Goal: Navigation & Orientation: Locate item on page

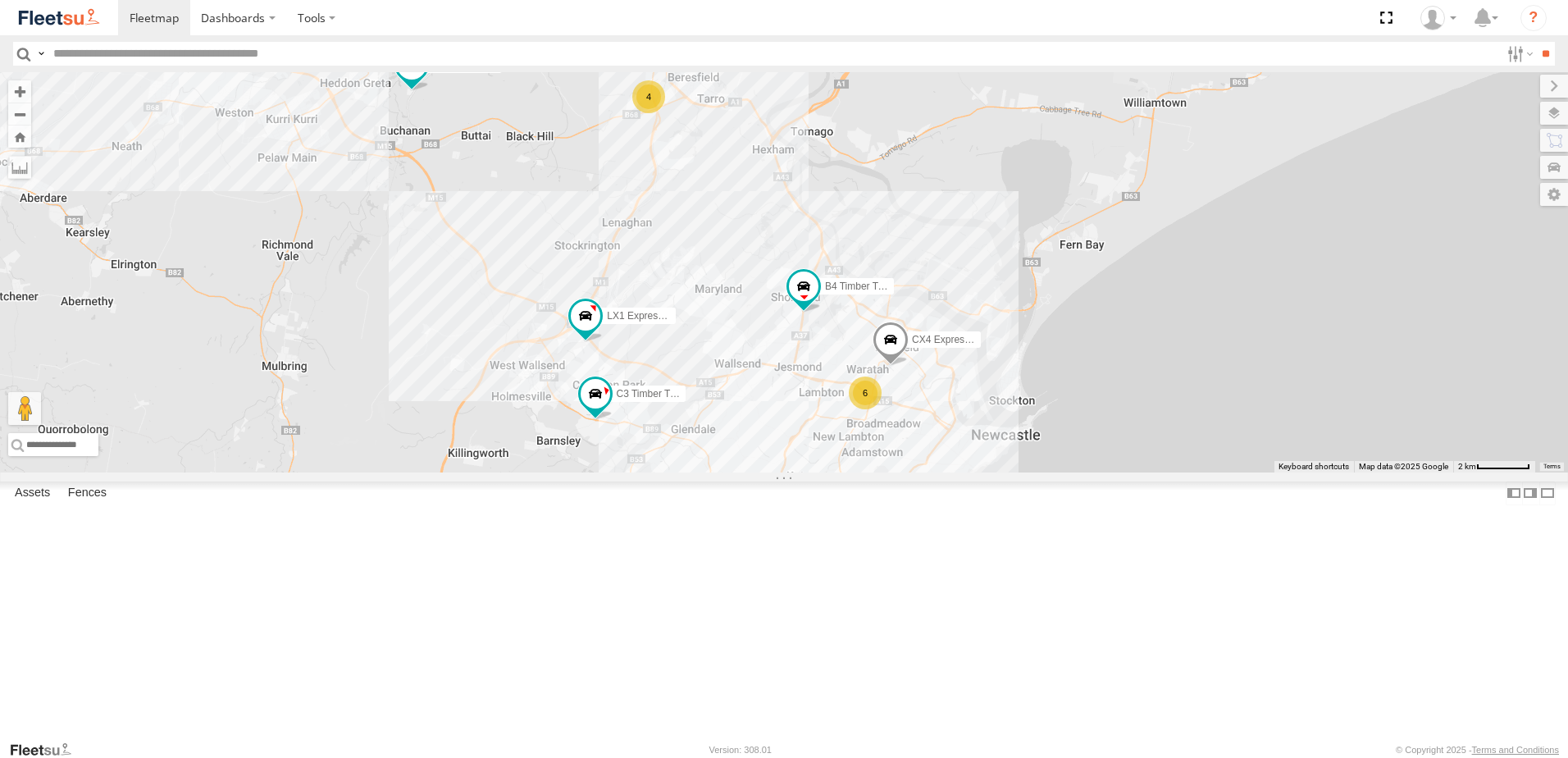
click at [979, 441] on div "B4 Timber Truck 6 CX4 Express Ute 4 C3 Timber Truck B5 Timber Truck LX1 Express…" at bounding box center [784, 272] width 1568 height 400
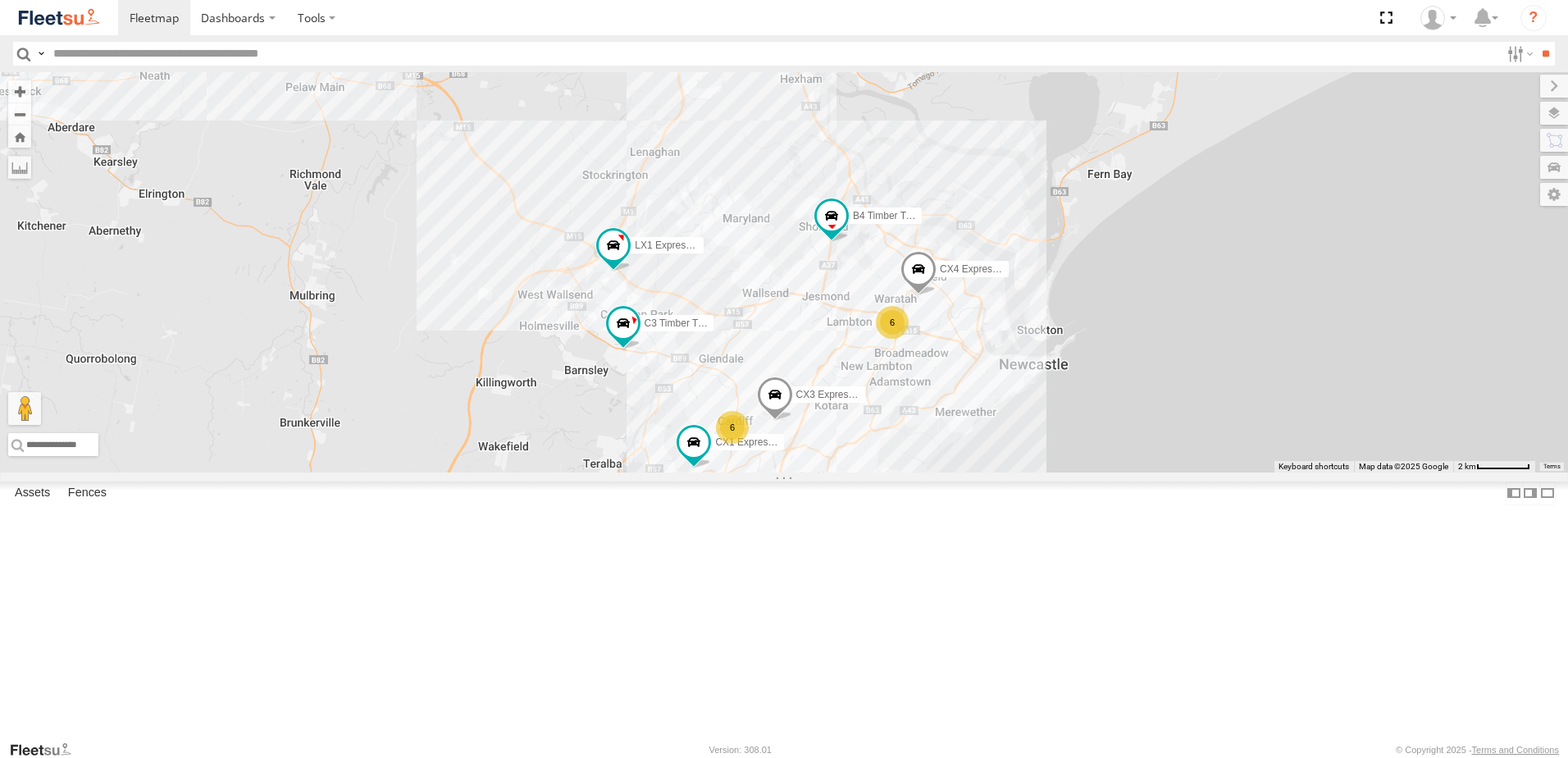
drag, startPoint x: 993, startPoint y: 533, endPoint x: 1005, endPoint y: 470, distance: 64.1
click at [1005, 470] on div "B4 Timber Truck 6 CX4 Express Ute 4 C3 Timber Truck B5 Timber Truck LX1 Express…" at bounding box center [784, 272] width 1568 height 400
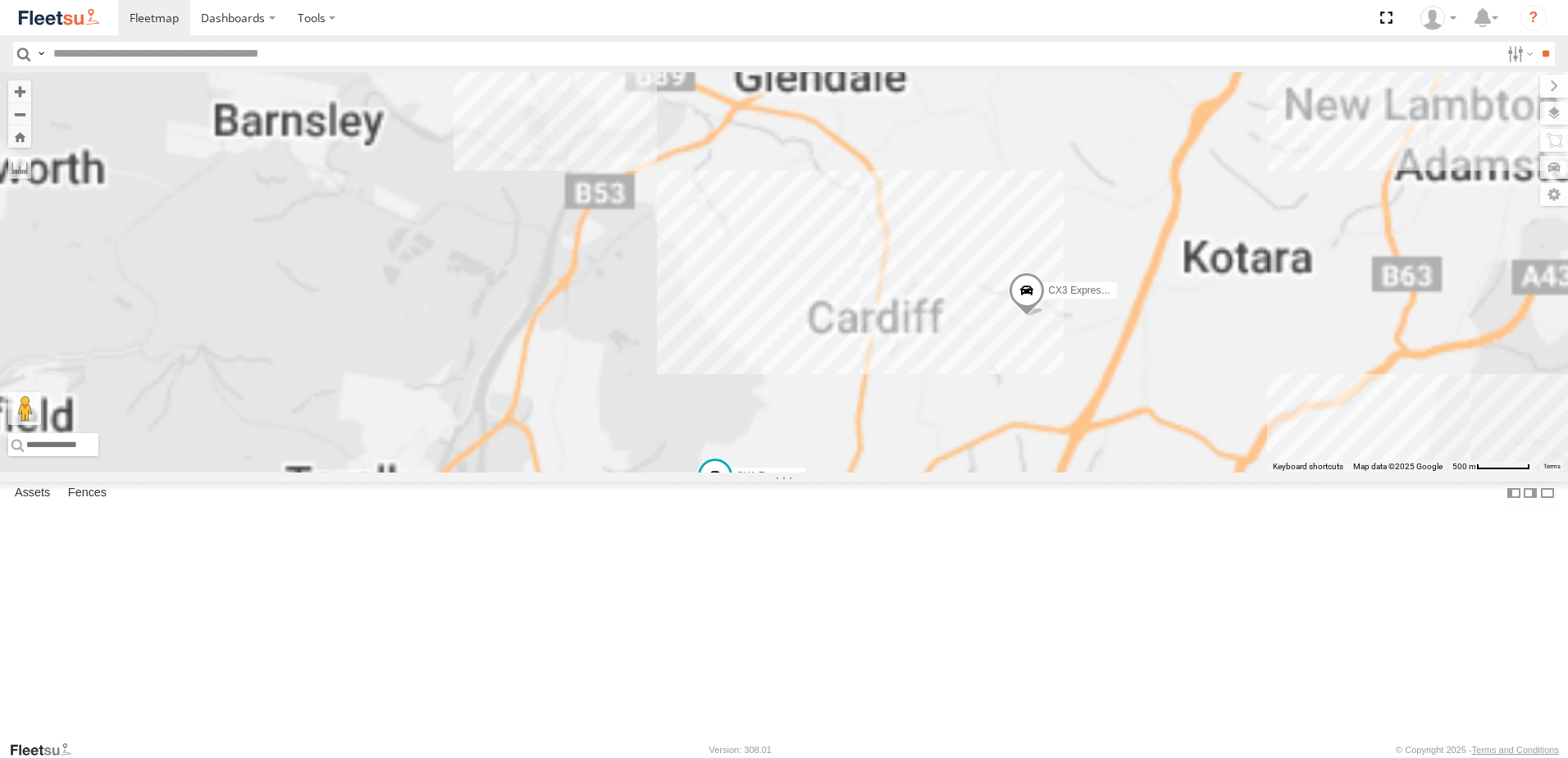
drag, startPoint x: 973, startPoint y: 553, endPoint x: 1104, endPoint y: 339, distance: 250.9
click at [1104, 339] on div "B4 Timber Truck CX4 Express Ute C3 Timber Truck B5 Timber Truck LX1 Express Ute…" at bounding box center [784, 272] width 1568 height 400
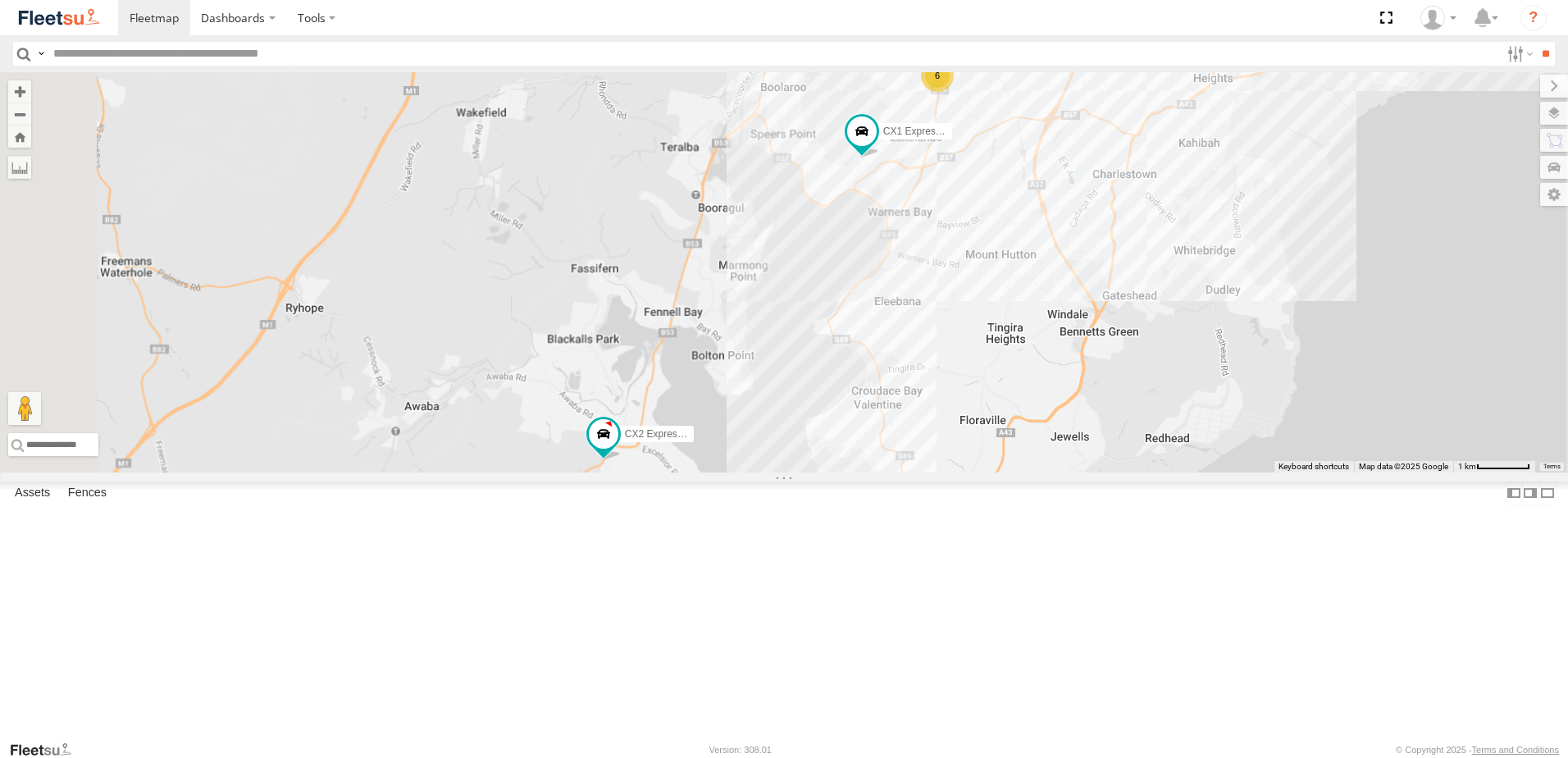
drag, startPoint x: 903, startPoint y: 521, endPoint x: 946, endPoint y: 398, distance: 130.3
click at [946, 398] on div "B4 Timber Truck CX4 Express Ute C3 Timber Truck B5 Timber Truck LX1 Express Ute…" at bounding box center [784, 272] width 1568 height 400
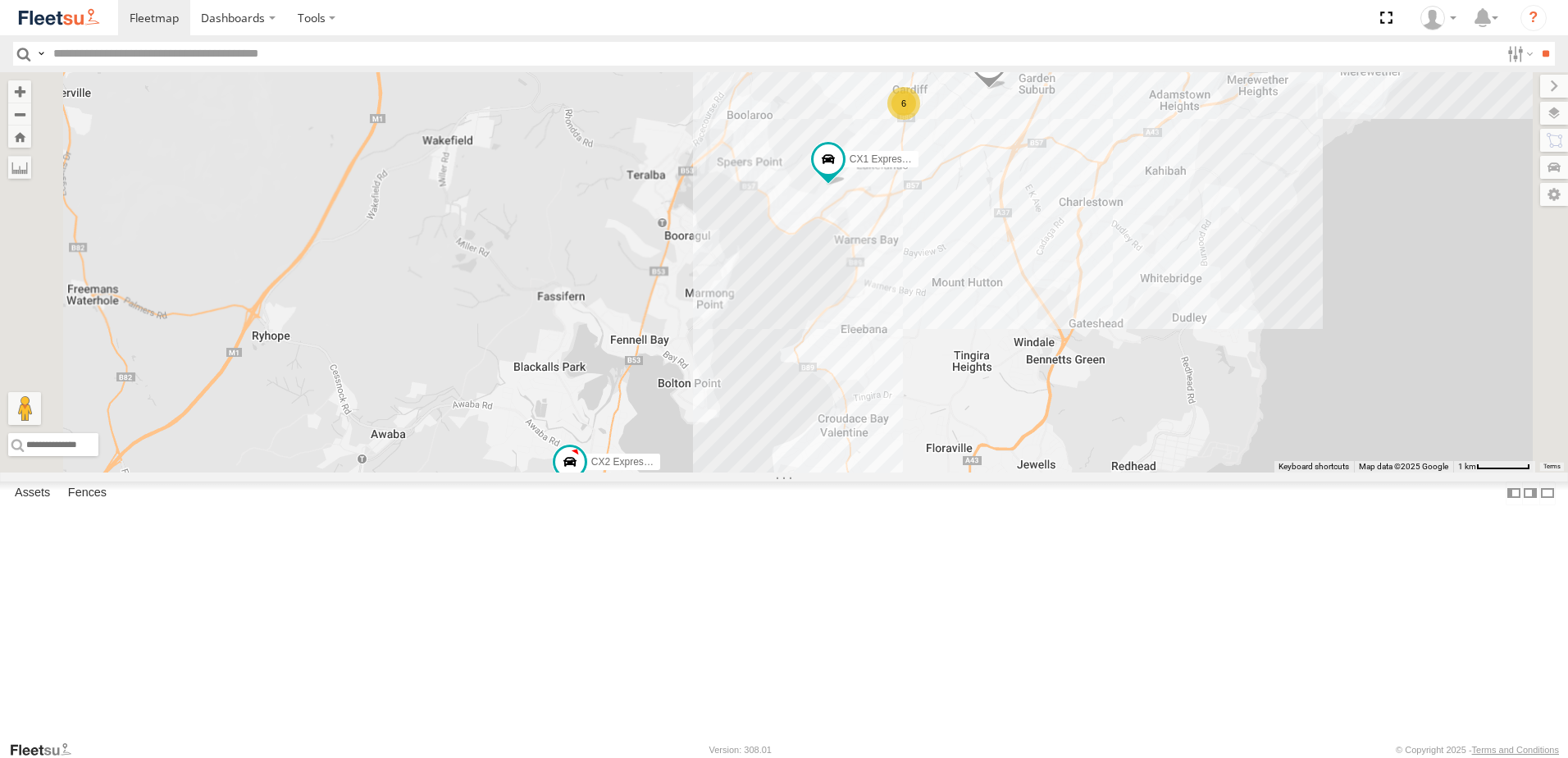
drag, startPoint x: 925, startPoint y: 435, endPoint x: 882, endPoint y: 469, distance: 54.8
click at [882, 469] on div "B4 Timber Truck CX4 Express Ute C3 Timber Truck B5 Timber Truck LX1 Express Ute…" at bounding box center [784, 272] width 1568 height 400
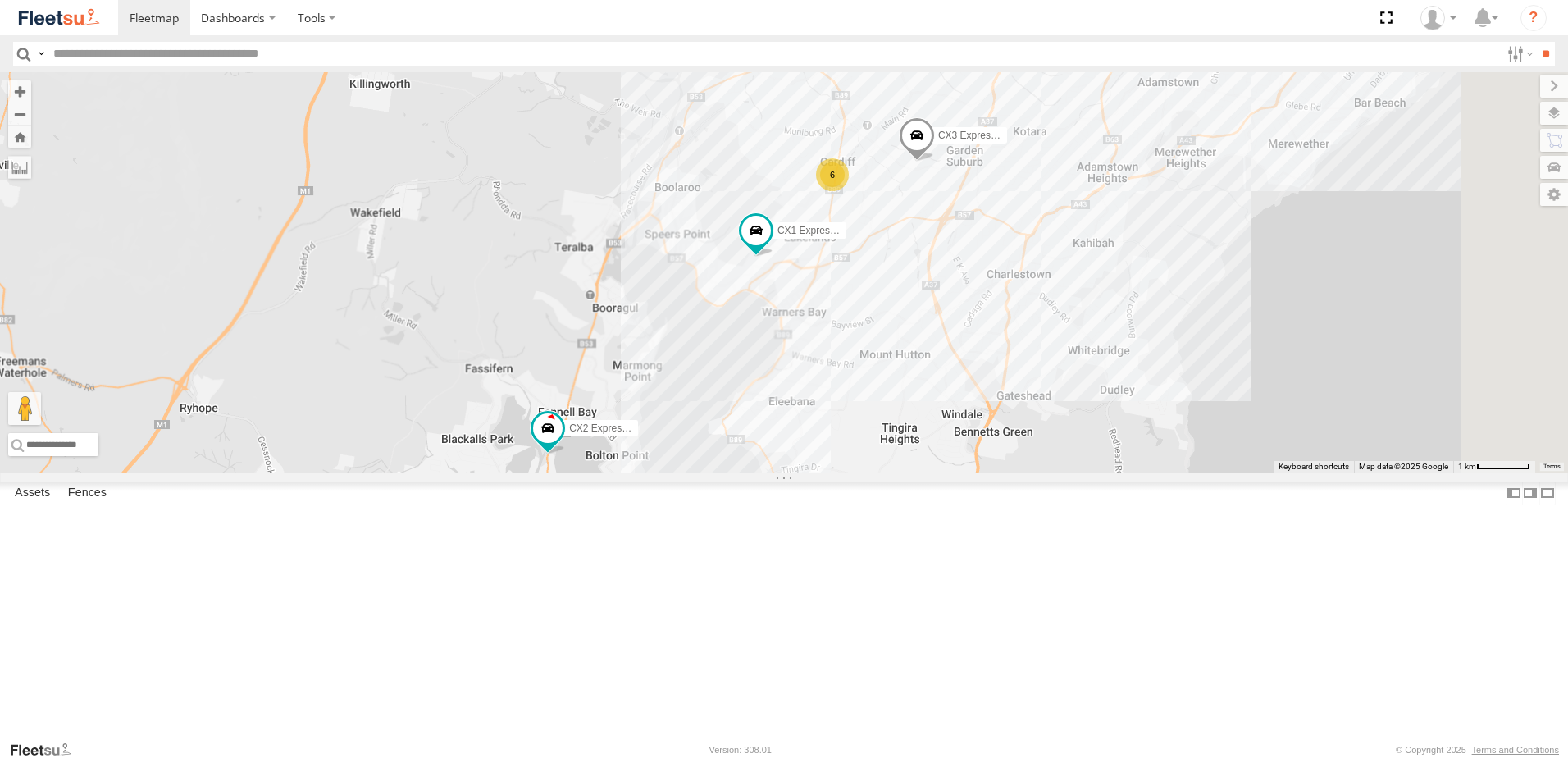
drag, startPoint x: 935, startPoint y: 385, endPoint x: 918, endPoint y: 426, distance: 44.4
click at [918, 426] on div "BX1 Express Ute LX2 Express Ute C3 Timber Truck CX3 Express Ute CX2 Express Ute…" at bounding box center [784, 272] width 1568 height 400
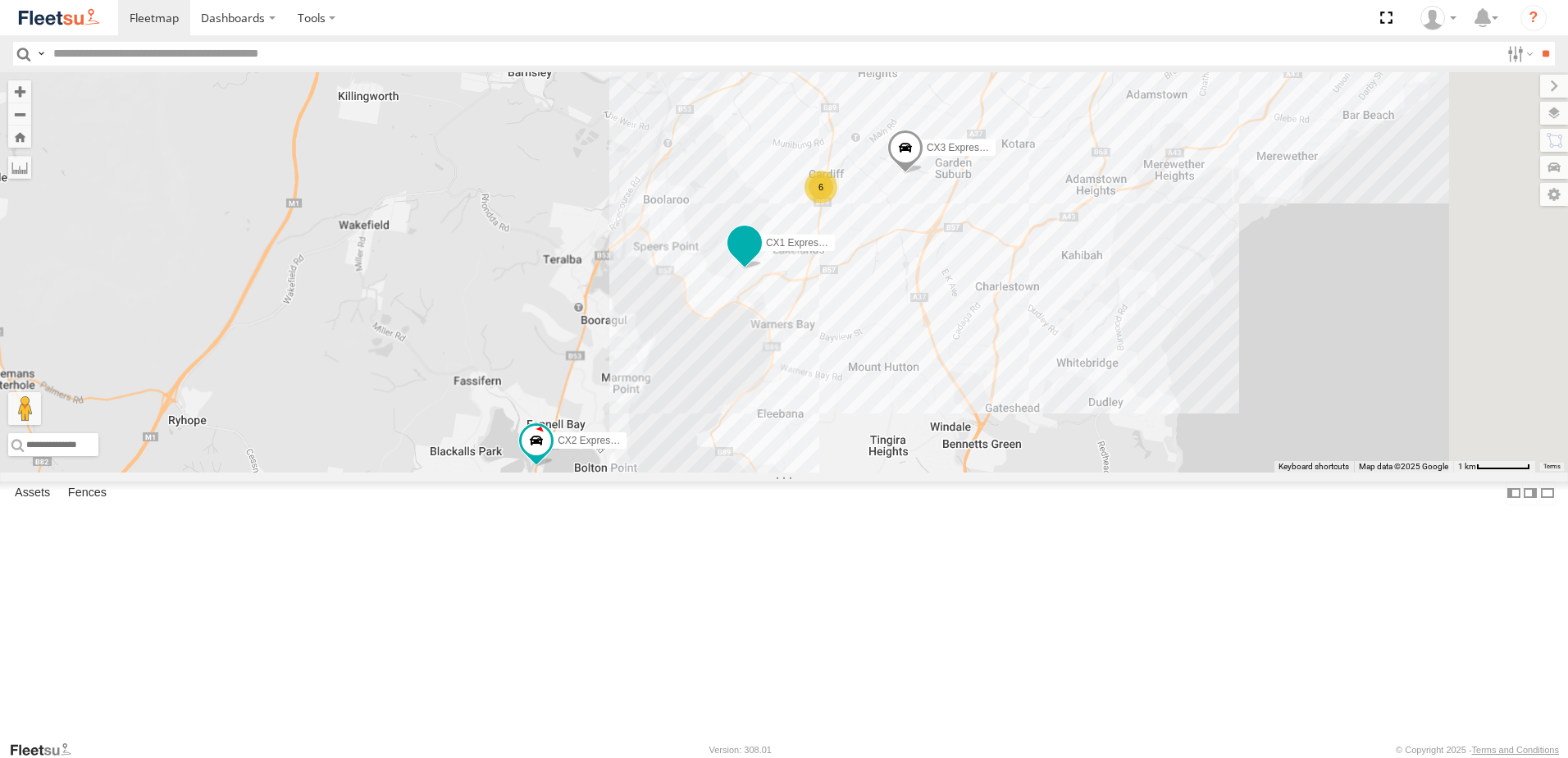
click at [759, 259] on span at bounding box center [744, 243] width 30 height 30
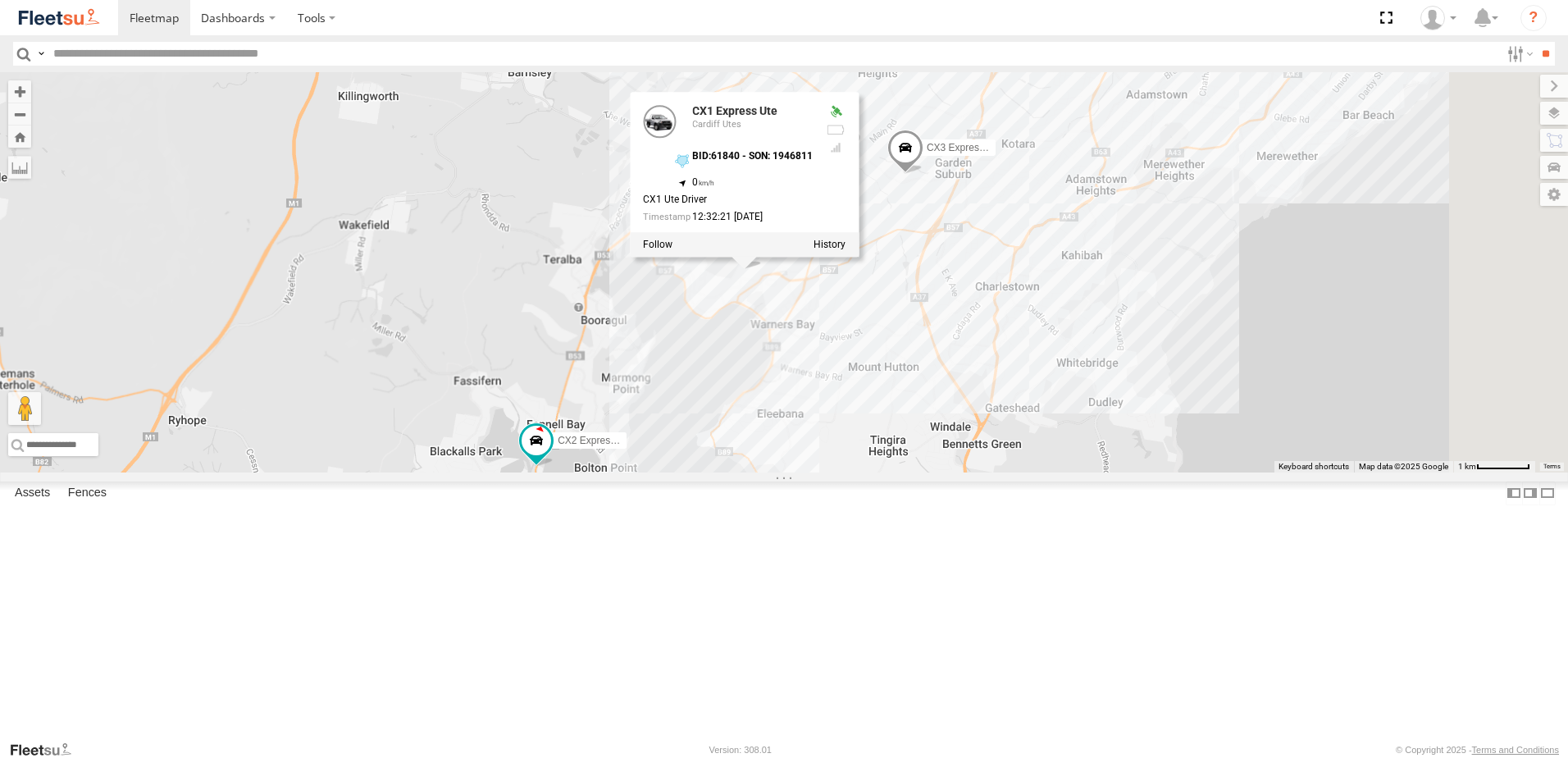
click at [921, 473] on div "BX1 Express Ute LX2 Express Ute C3 Timber Truck CX3 Express Ute CX2 Express Ute…" at bounding box center [784, 272] width 1568 height 400
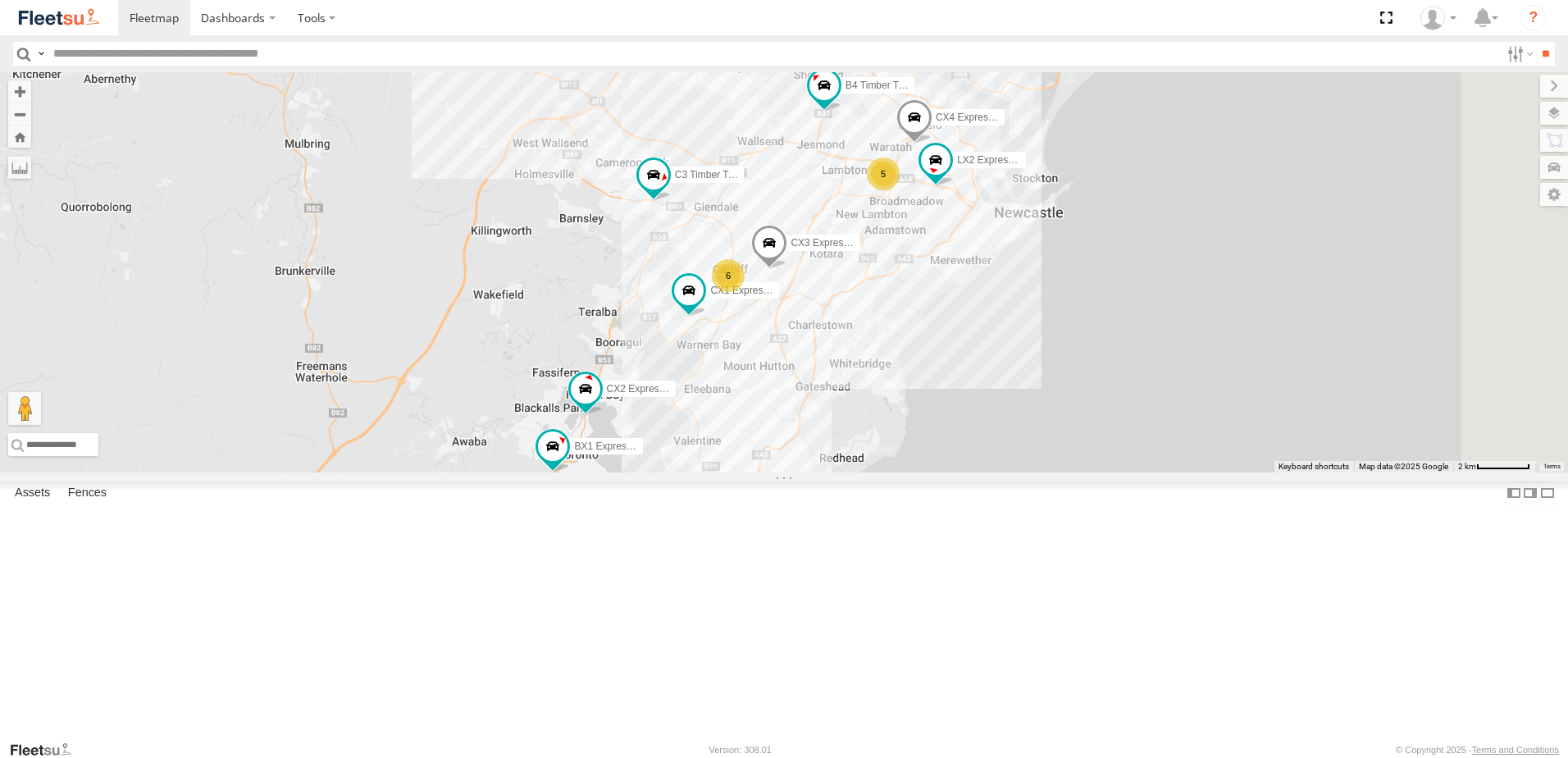
drag, startPoint x: 926, startPoint y: 484, endPoint x: 899, endPoint y: 463, distance: 34.2
click at [889, 473] on div "BX1 Express Ute LX2 Express Ute C3 Timber Truck CX3 Express Ute CX2 Express Ute…" at bounding box center [784, 272] width 1568 height 400
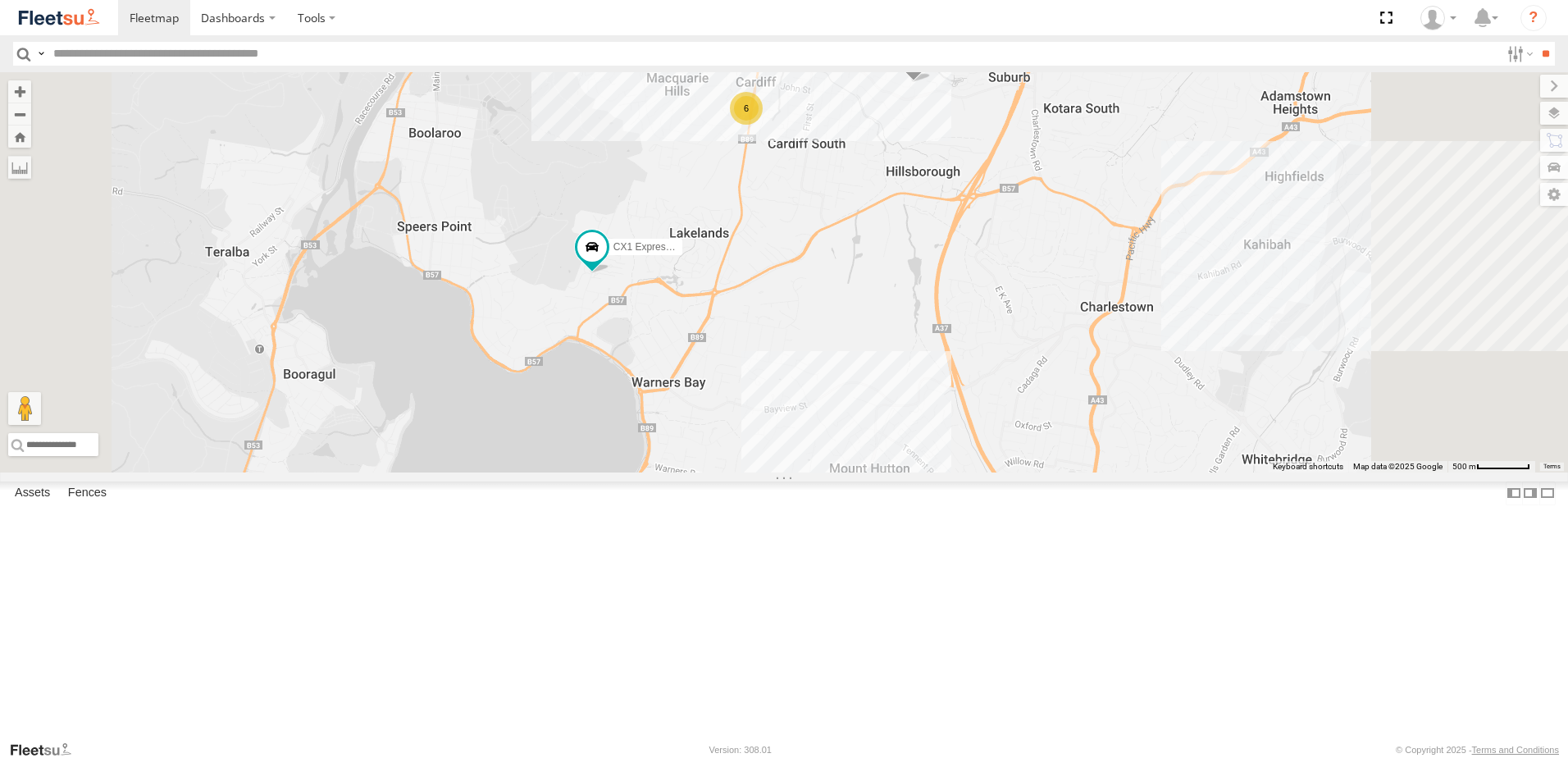
drag, startPoint x: 941, startPoint y: 336, endPoint x: 916, endPoint y: 436, distance: 103.1
click at [916, 436] on div "BX1 Express Ute LX2 Express Ute C3 Timber Truck CX3 Express Ute CX2 Express Ute…" at bounding box center [784, 272] width 1568 height 400
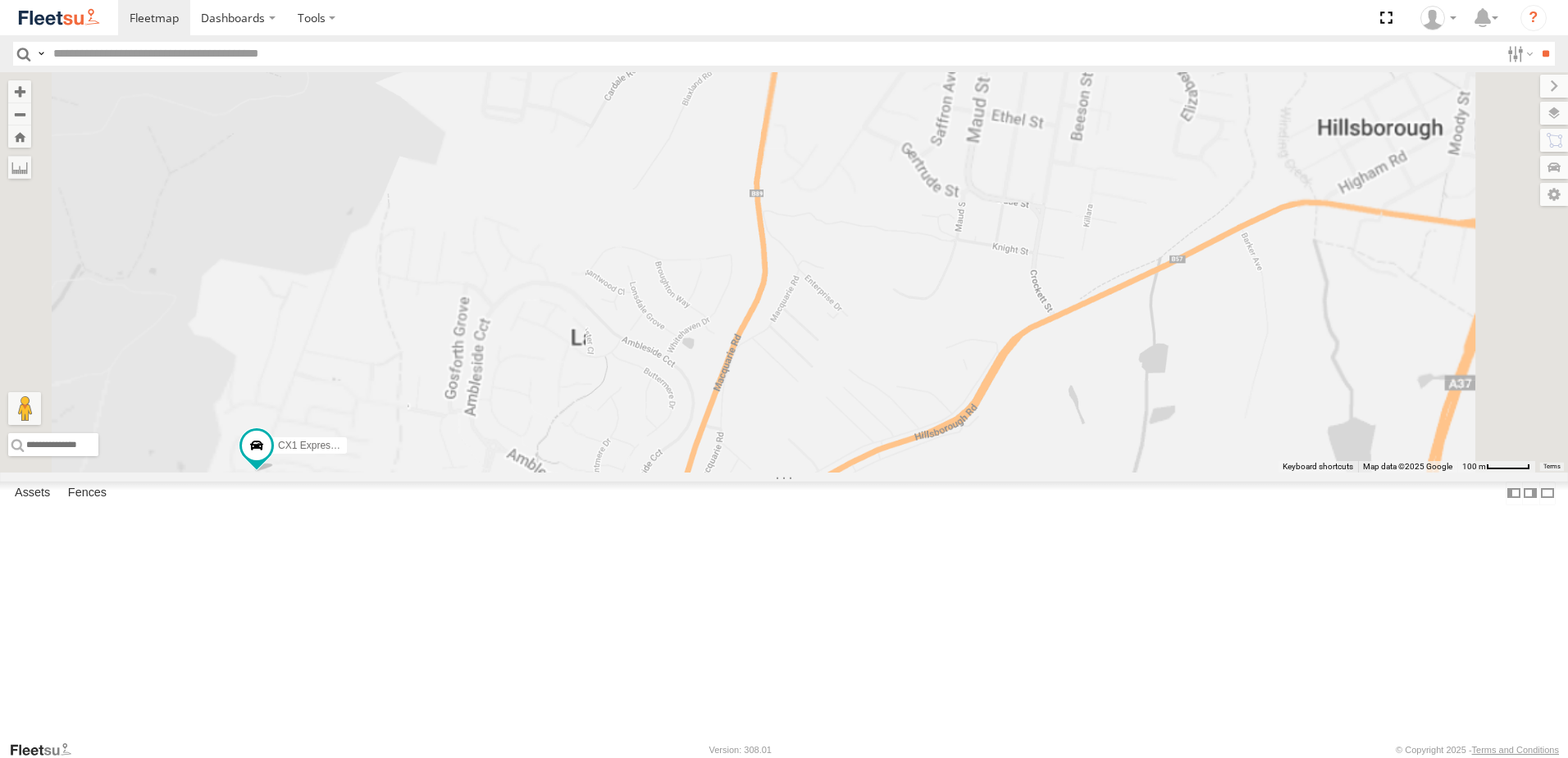
drag, startPoint x: 943, startPoint y: 319, endPoint x: 940, endPoint y: 472, distance: 153.0
click at [940, 472] on div "BX1 Express Ute LX2 Express Ute C3 Timber Truck CX3 Express Ute CX2 Express Ute…" at bounding box center [784, 272] width 1568 height 400
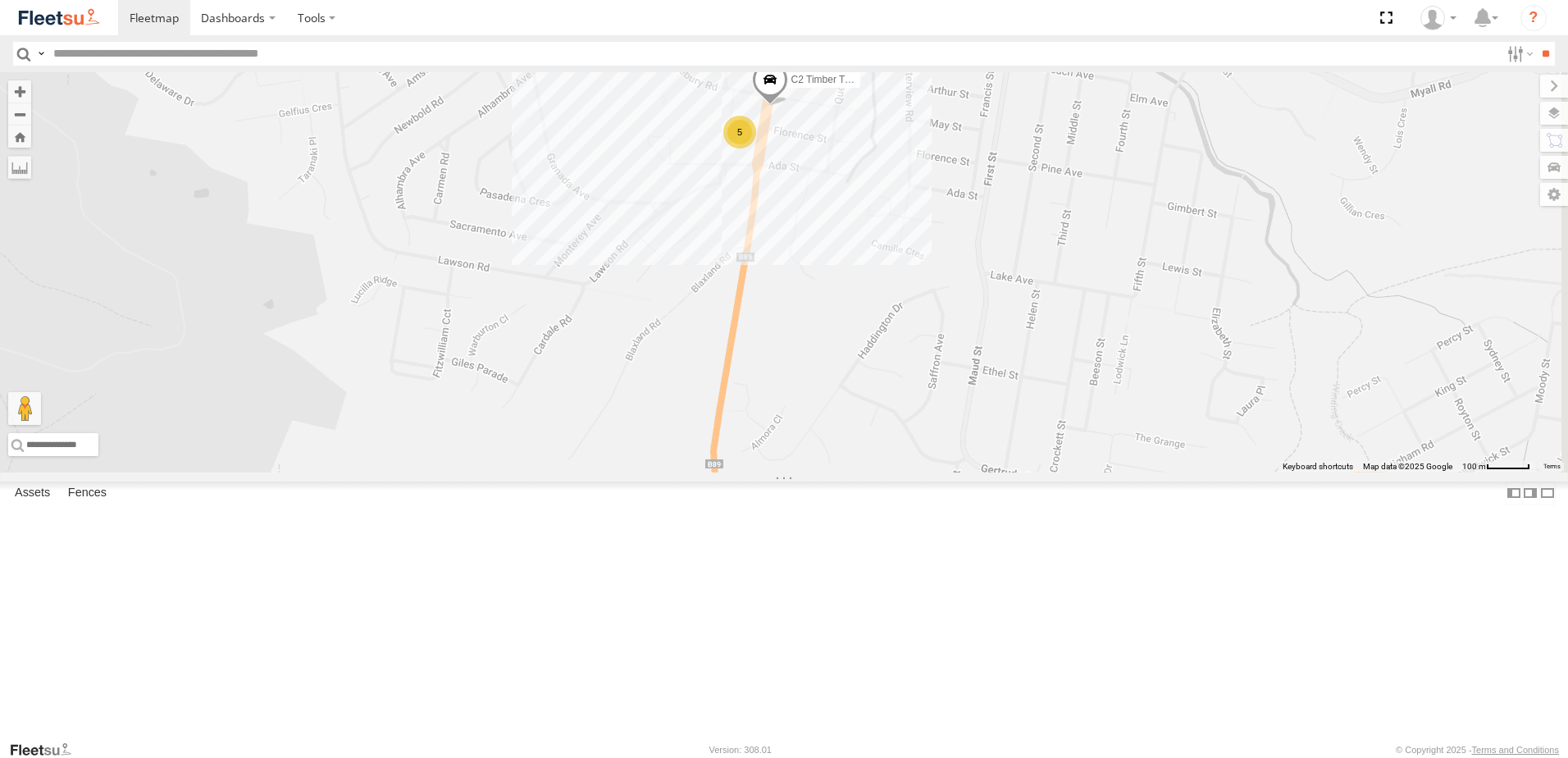
drag, startPoint x: 979, startPoint y: 311, endPoint x: 949, endPoint y: 449, distance: 141.2
click at [949, 449] on div "BX1 Express Ute LX2 Express Ute C3 Timber Truck CX3 Express Ute CX2 Express Ute…" at bounding box center [784, 272] width 1568 height 400
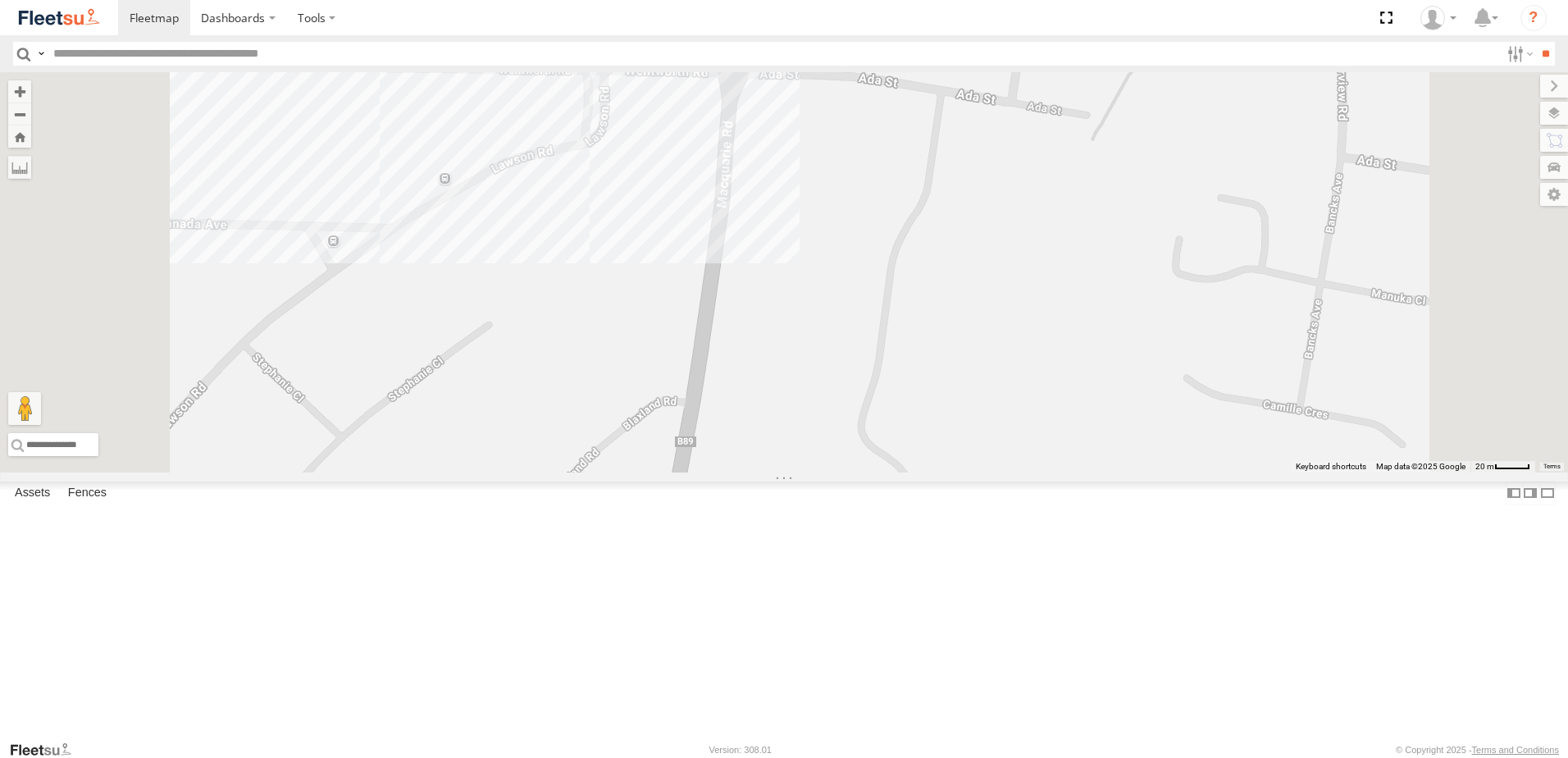
drag, startPoint x: 930, startPoint y: 281, endPoint x: 938, endPoint y: 423, distance: 142.2
click at [938, 423] on div "BX1 Express Ute LX2 Express Ute C3 Timber Truck CX3 Express Ute CX2 Express Ute…" at bounding box center [784, 272] width 1568 height 400
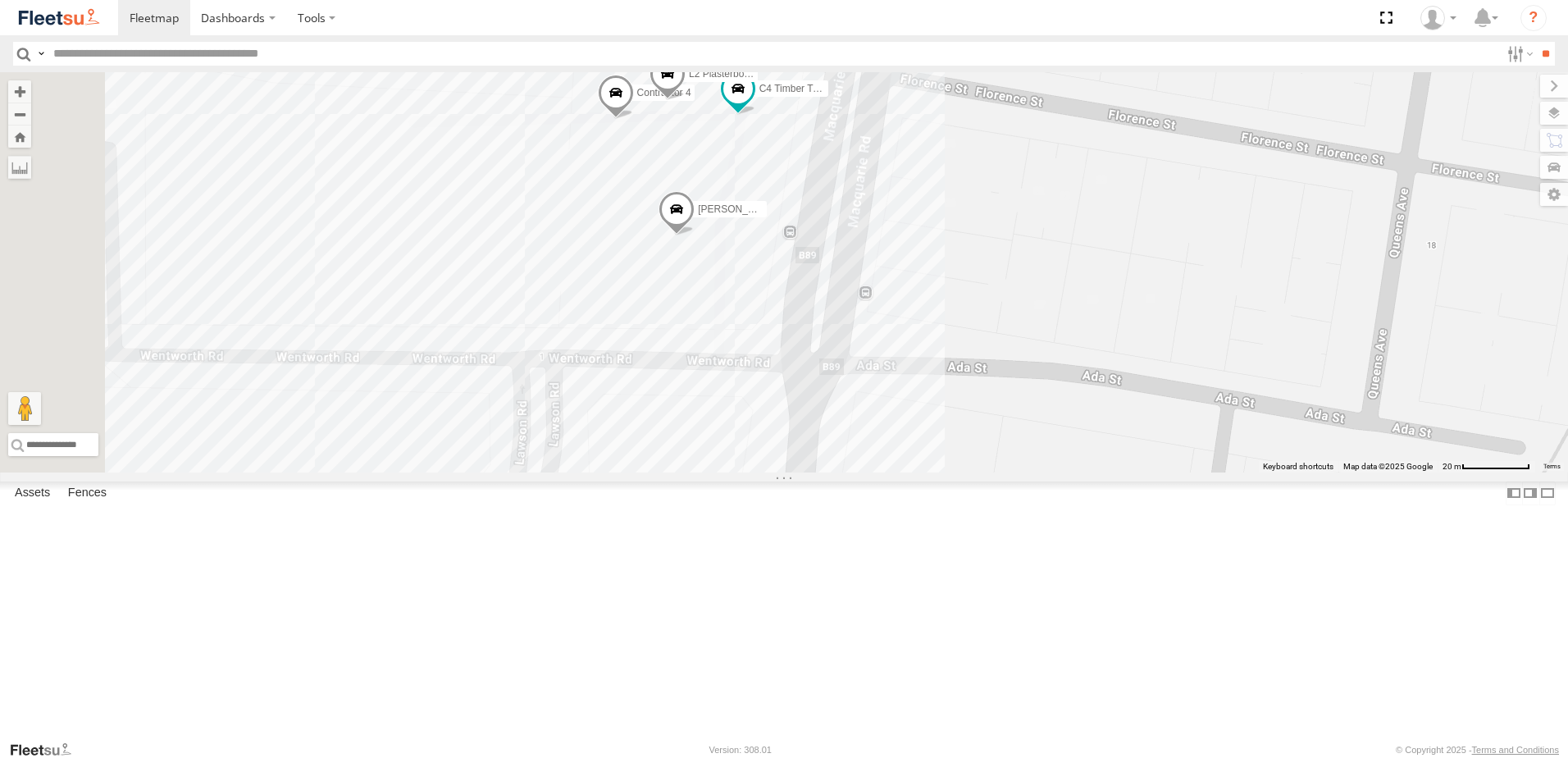
drag, startPoint x: 901, startPoint y: 280, endPoint x: 923, endPoint y: 424, distance: 145.7
click at [923, 424] on div "BX1 Express Ute LX2 Express Ute C3 Timber Truck CX3 Express Ute CX2 Express Ute…" at bounding box center [784, 272] width 1568 height 400
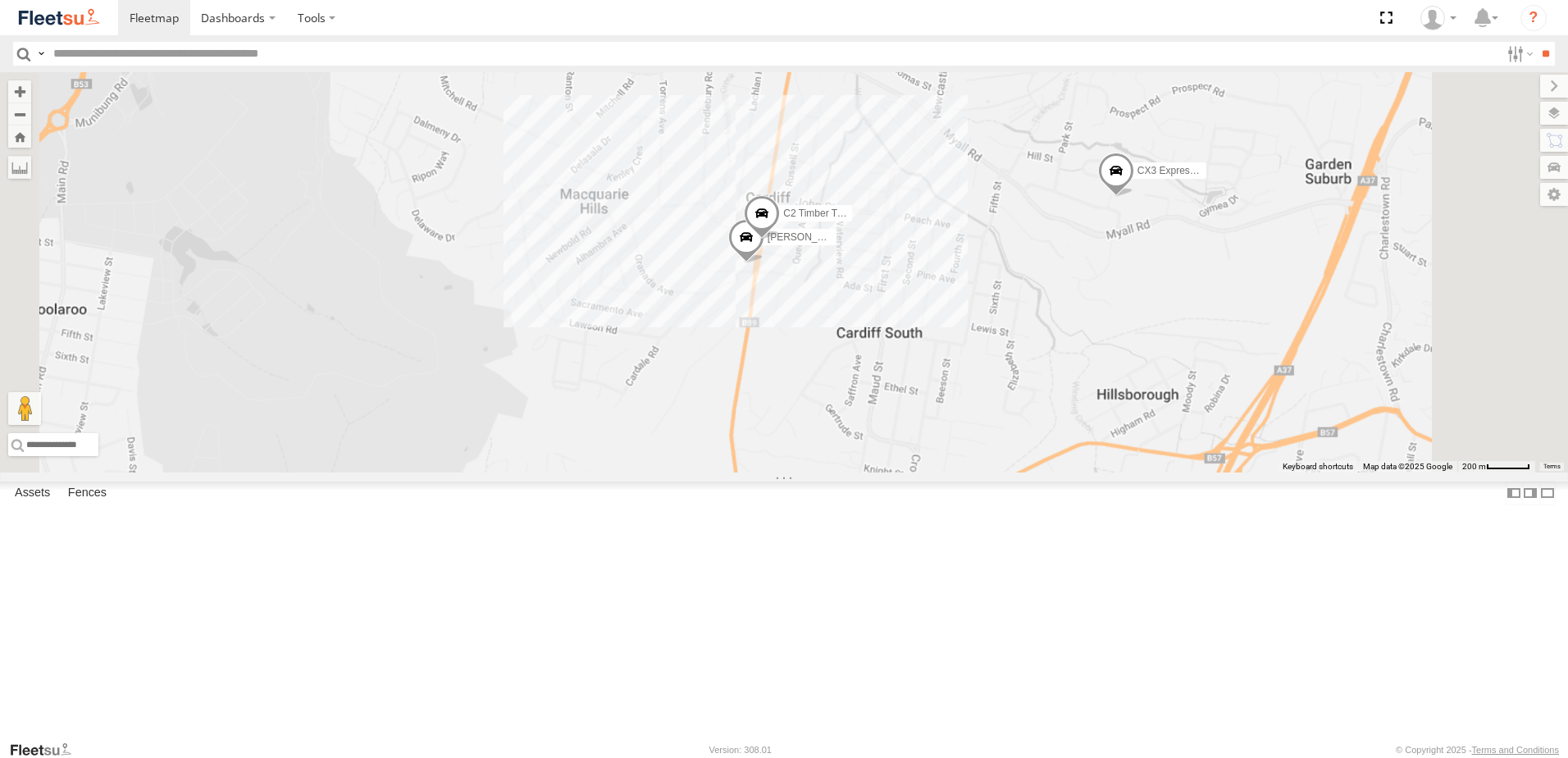
drag, startPoint x: 1003, startPoint y: 498, endPoint x: 968, endPoint y: 422, distance: 83.7
click at [972, 423] on div "BX1 Express Ute LX2 Express Ute C3 Timber Truck CX3 Express Ute CX2 Express Ute…" at bounding box center [784, 272] width 1568 height 400
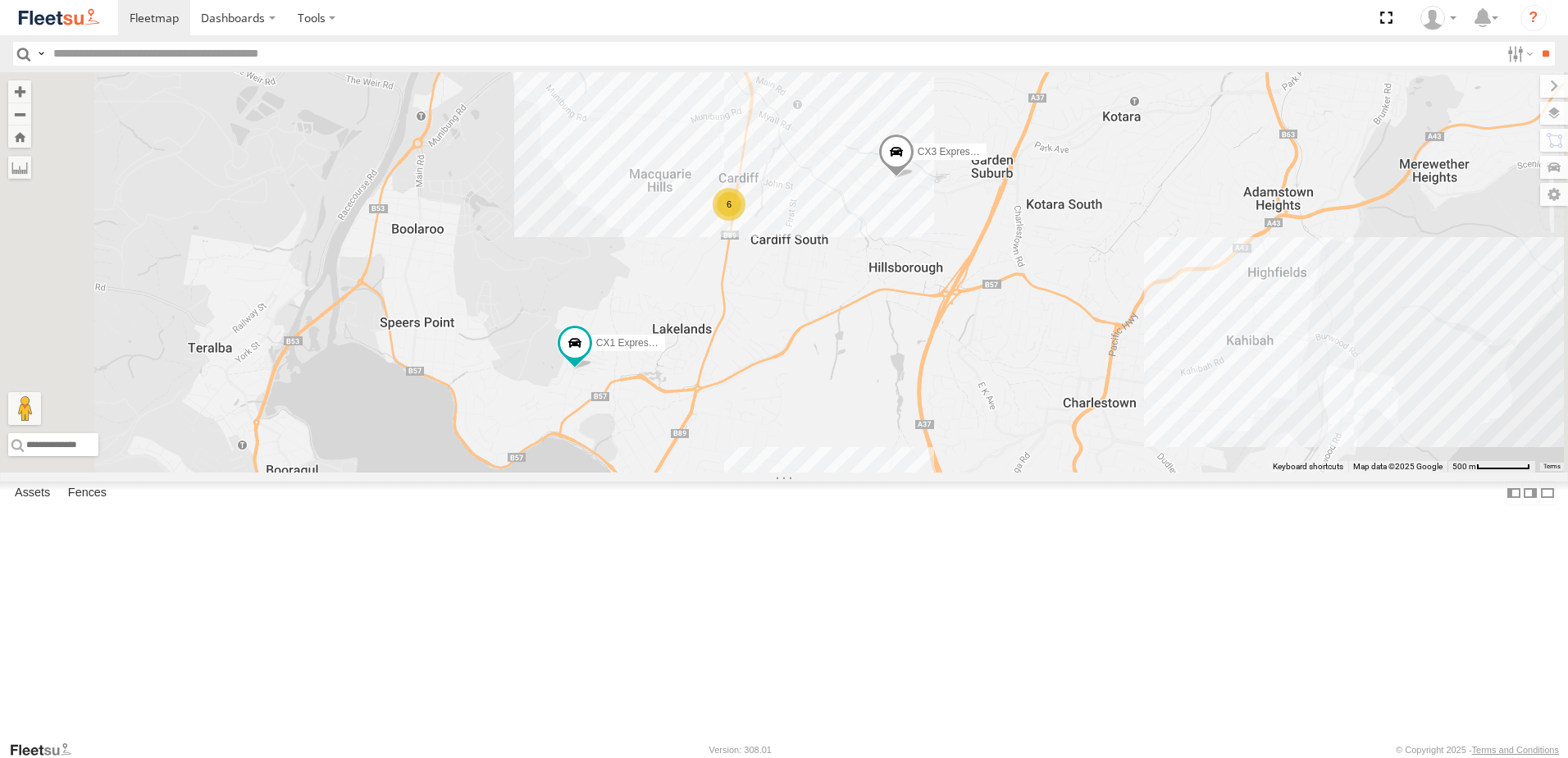
drag, startPoint x: 987, startPoint y: 482, endPoint x: 963, endPoint y: 443, distance: 45.8
click at [963, 443] on div "BX1 Express Ute LX2 Express Ute C3 Timber Truck CX3 Express Ute CX2 Express Ute…" at bounding box center [784, 272] width 1568 height 400
click at [981, 436] on div "BX1 Express Ute LX2 Express Ute C3 Timber Truck CX3 Express Ute CX2 Express Ute…" at bounding box center [784, 272] width 1568 height 400
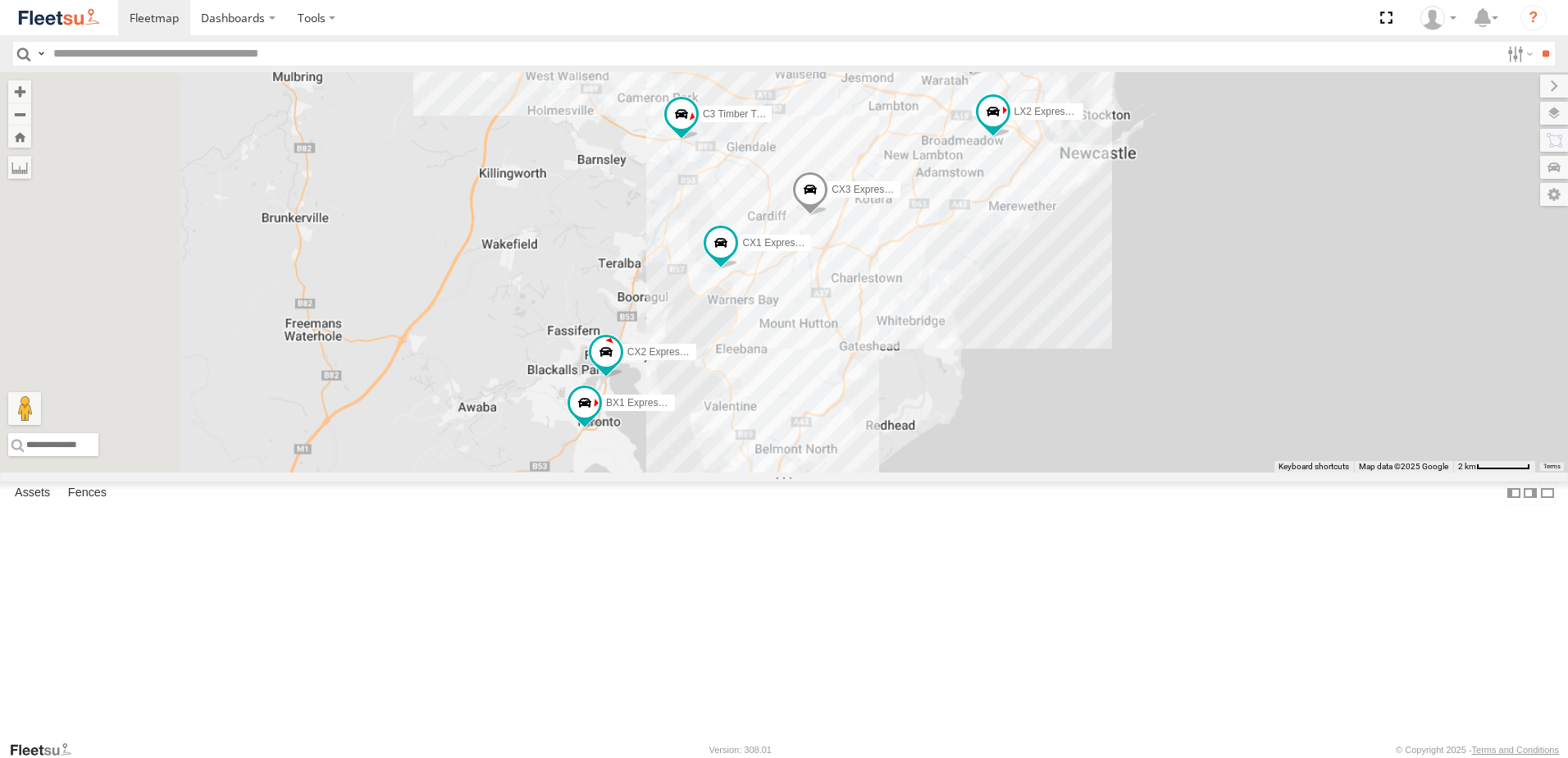
drag, startPoint x: 879, startPoint y: 481, endPoint x: 925, endPoint y: 408, distance: 86.3
click at [925, 408] on div "BX1 Express Ute LX2 Express Ute C3 Timber Truck CX3 Express Ute CX2 Express Ute…" at bounding box center [784, 272] width 1568 height 400
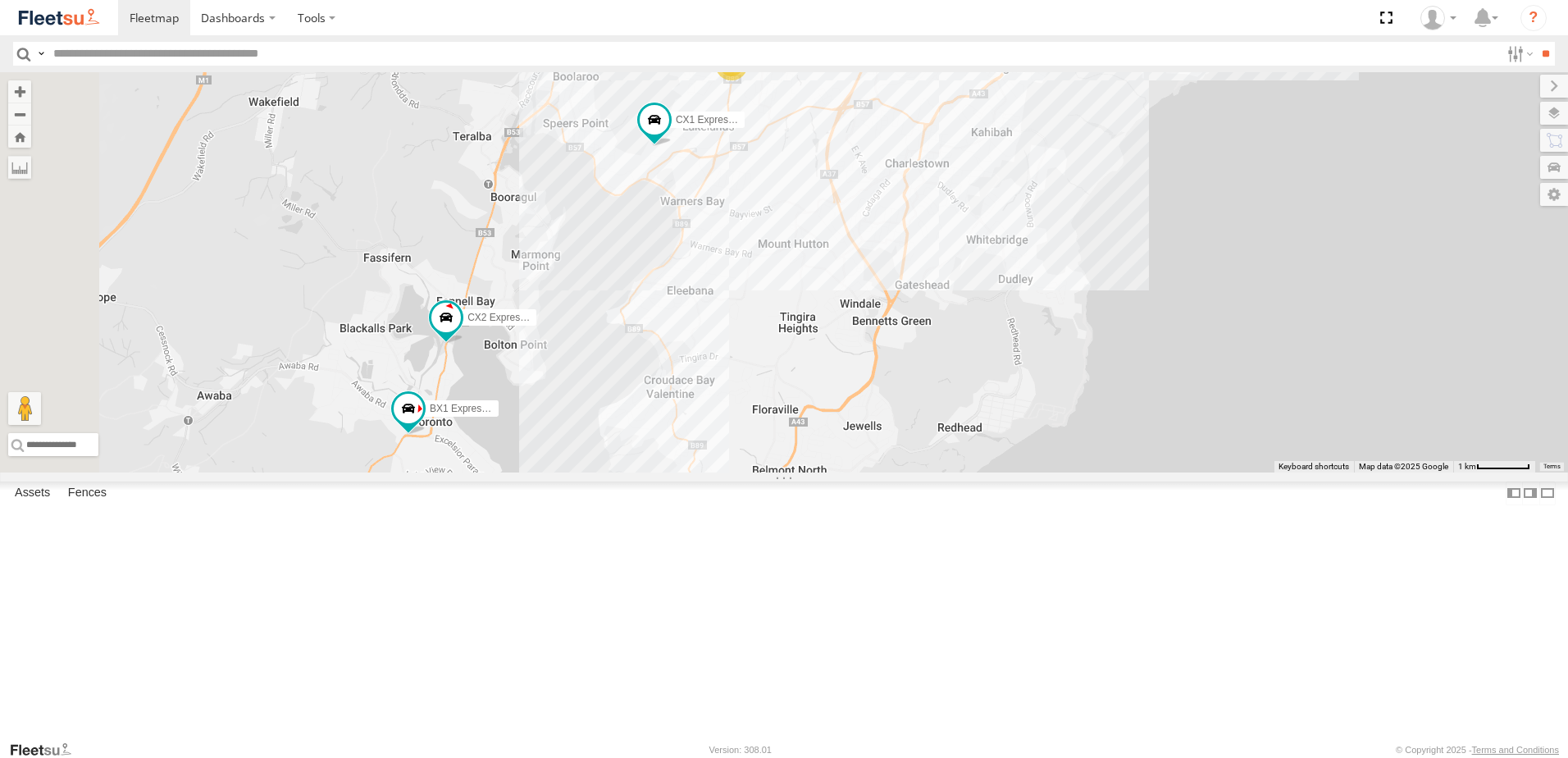
drag, startPoint x: 999, startPoint y: 396, endPoint x: 955, endPoint y: 272, distance: 131.6
click at [955, 272] on div "BX1 Express Ute LX2 Express Ute C3 Timber Truck CX3 Express Ute CX2 Express Ute…" at bounding box center [784, 272] width 1568 height 400
drag, startPoint x: 956, startPoint y: 465, endPoint x: 965, endPoint y: 560, distance: 95.4
click at [965, 473] on div "BX1 Express Ute LX2 Express Ute C3 Timber Truck CX3 Express Ute CX2 Express Ute…" at bounding box center [784, 272] width 1568 height 400
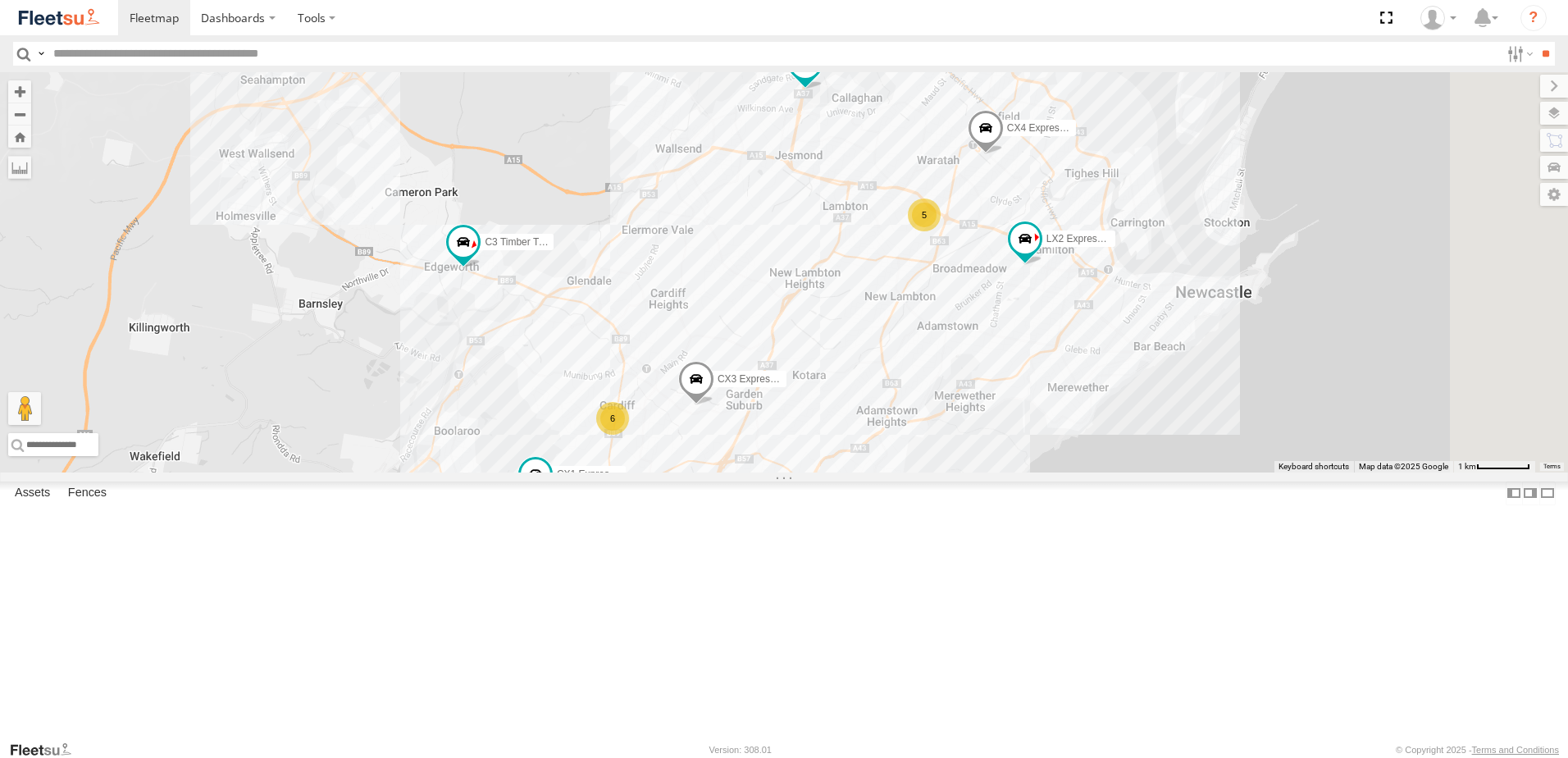
drag, startPoint x: 1014, startPoint y: 346, endPoint x: 885, endPoint y: 583, distance: 269.8
click at [885, 473] on div "BX1 Express Ute LX2 Express Ute C3 Timber Truck CX3 Express Ute CX2 Express Ute…" at bounding box center [784, 272] width 1568 height 400
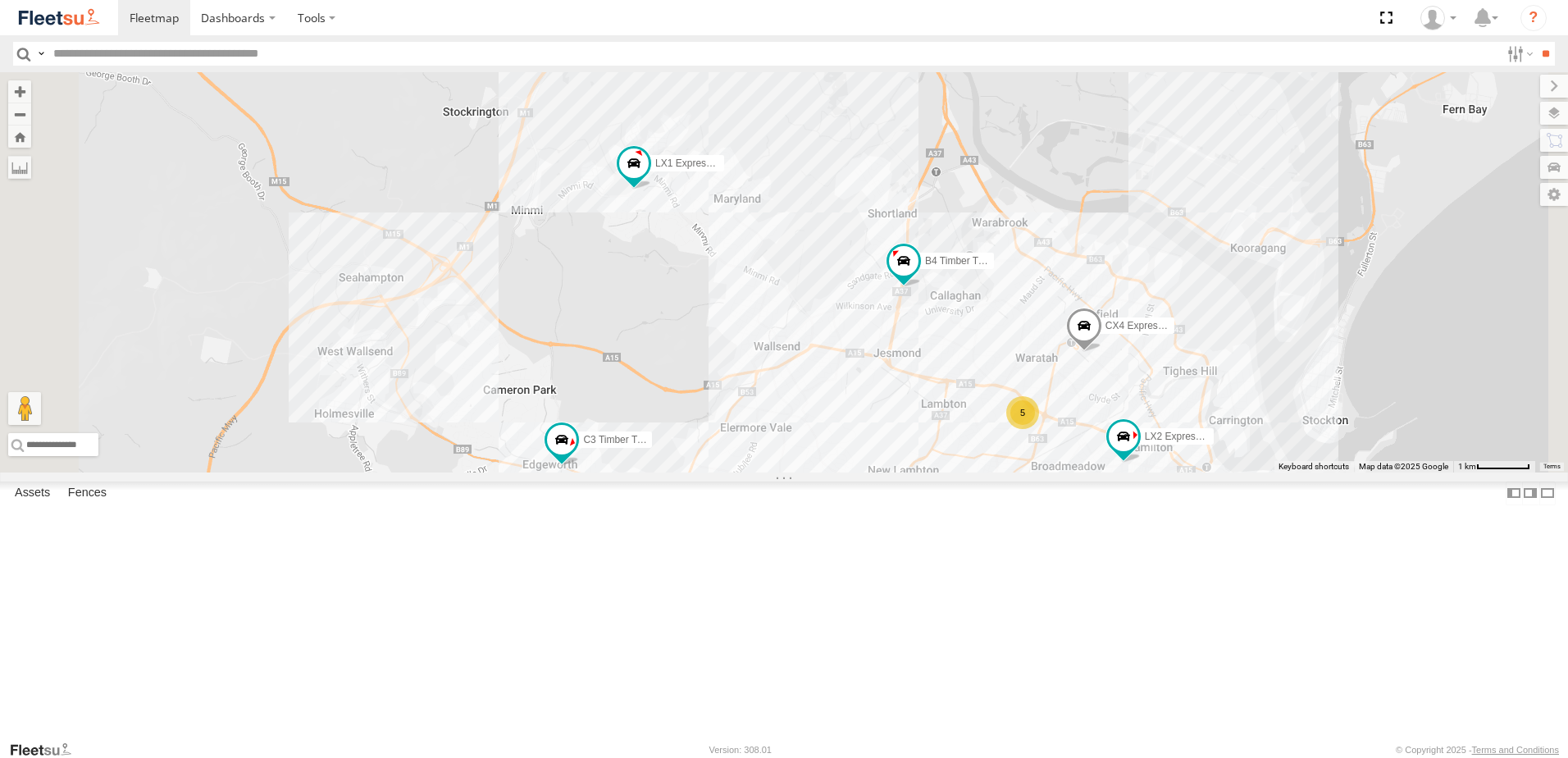
drag, startPoint x: 883, startPoint y: 453, endPoint x: 975, endPoint y: 598, distance: 171.7
click at [975, 473] on div "BX1 Express Ute LX2 Express Ute C3 Timber Truck CX3 Express Ute CX2 Express Ute…" at bounding box center [784, 272] width 1568 height 400
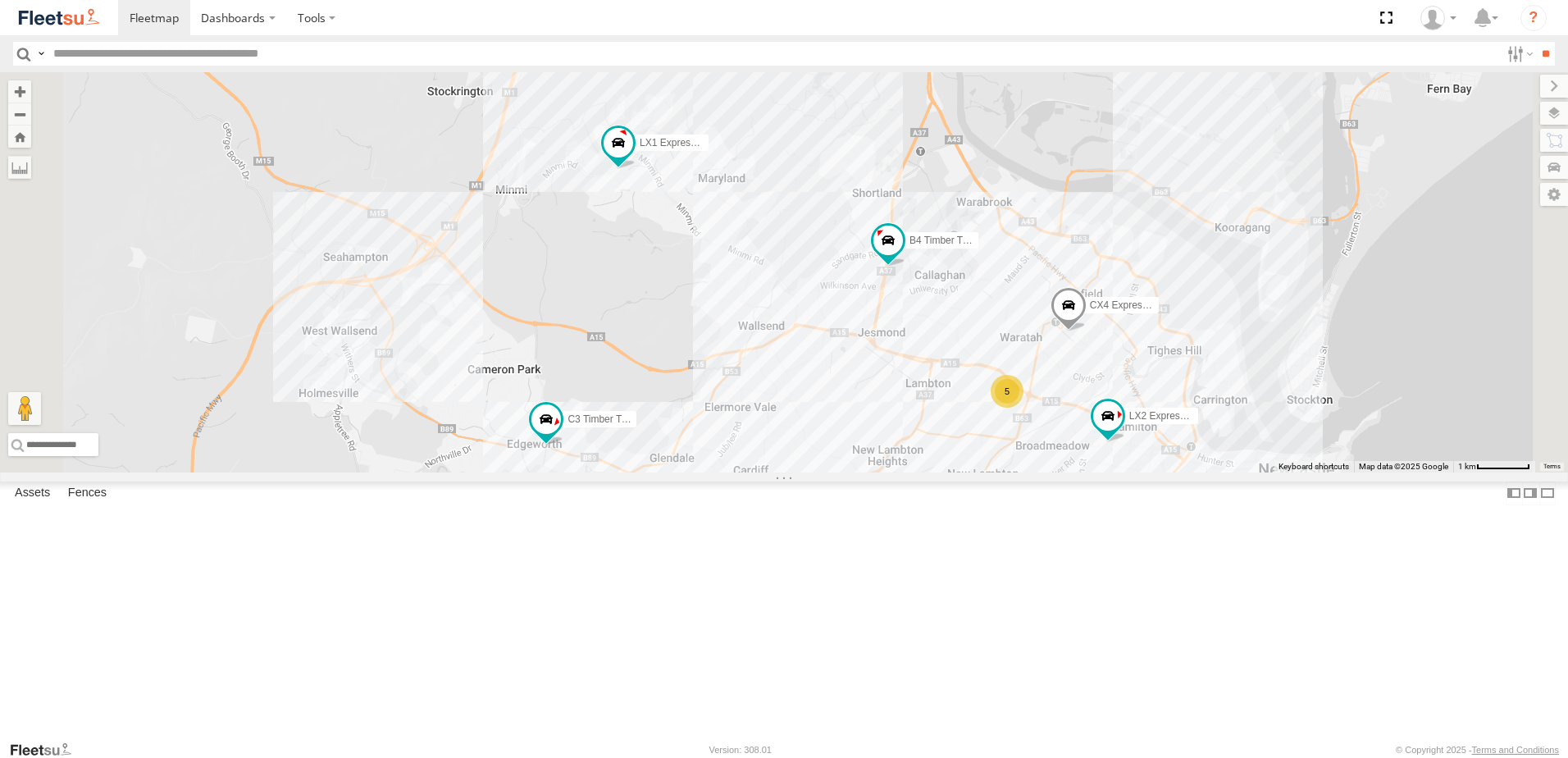
drag, startPoint x: 856, startPoint y: 516, endPoint x: 656, endPoint y: 487, distance: 202.1
click at [656, 473] on div "BX1 Express Ute LX2 Express Ute C3 Timber Truck CX3 Express Ute CX2 Express Ute…" at bounding box center [784, 272] width 1568 height 400
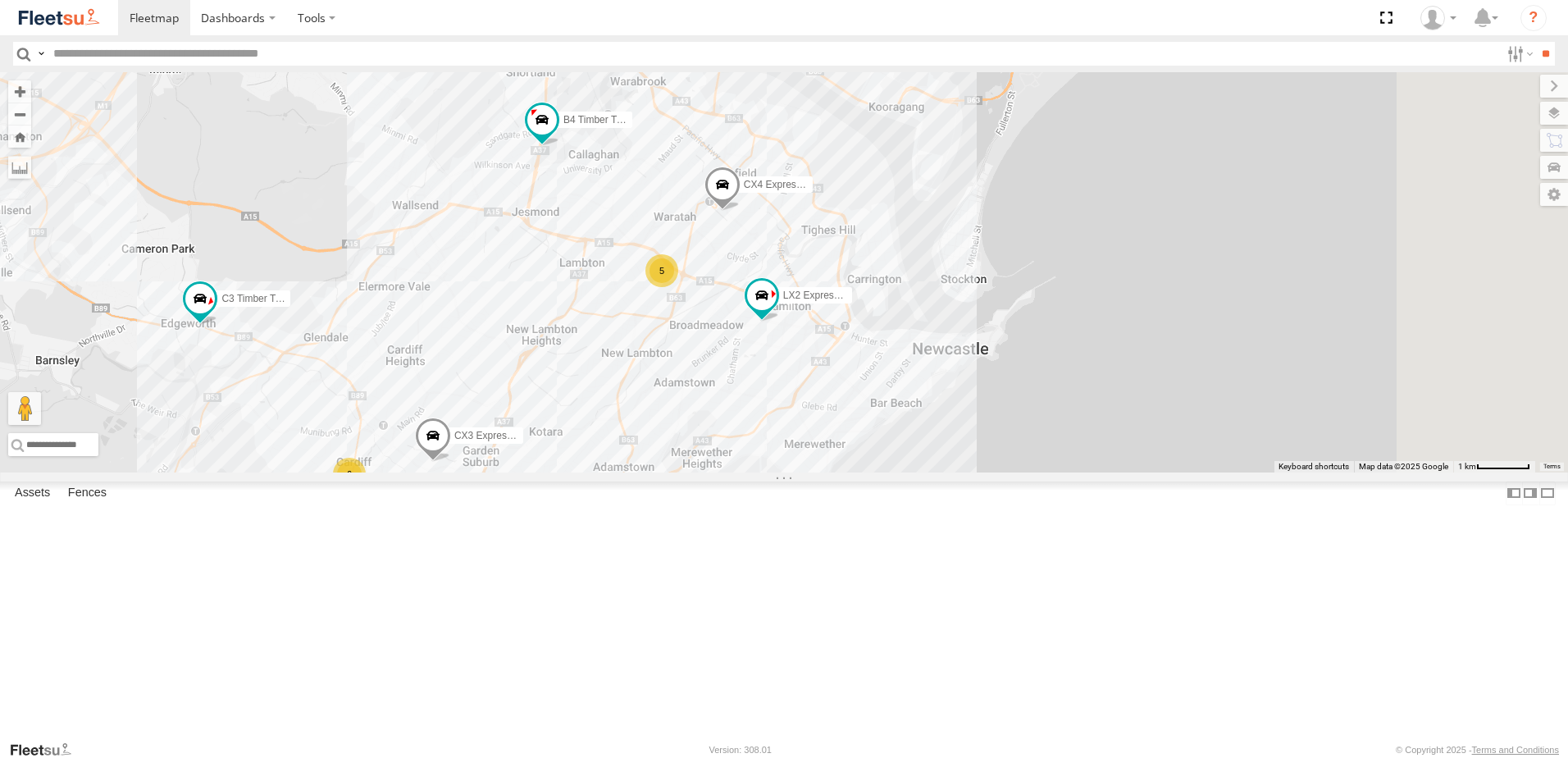
drag, startPoint x: 830, startPoint y: 527, endPoint x: 739, endPoint y: 420, distance: 140.5
click at [739, 420] on div "BX1 Express Ute LX2 Express Ute C3 Timber Truck CX3 Express Ute CX2 Express Ute…" at bounding box center [784, 272] width 1568 height 400
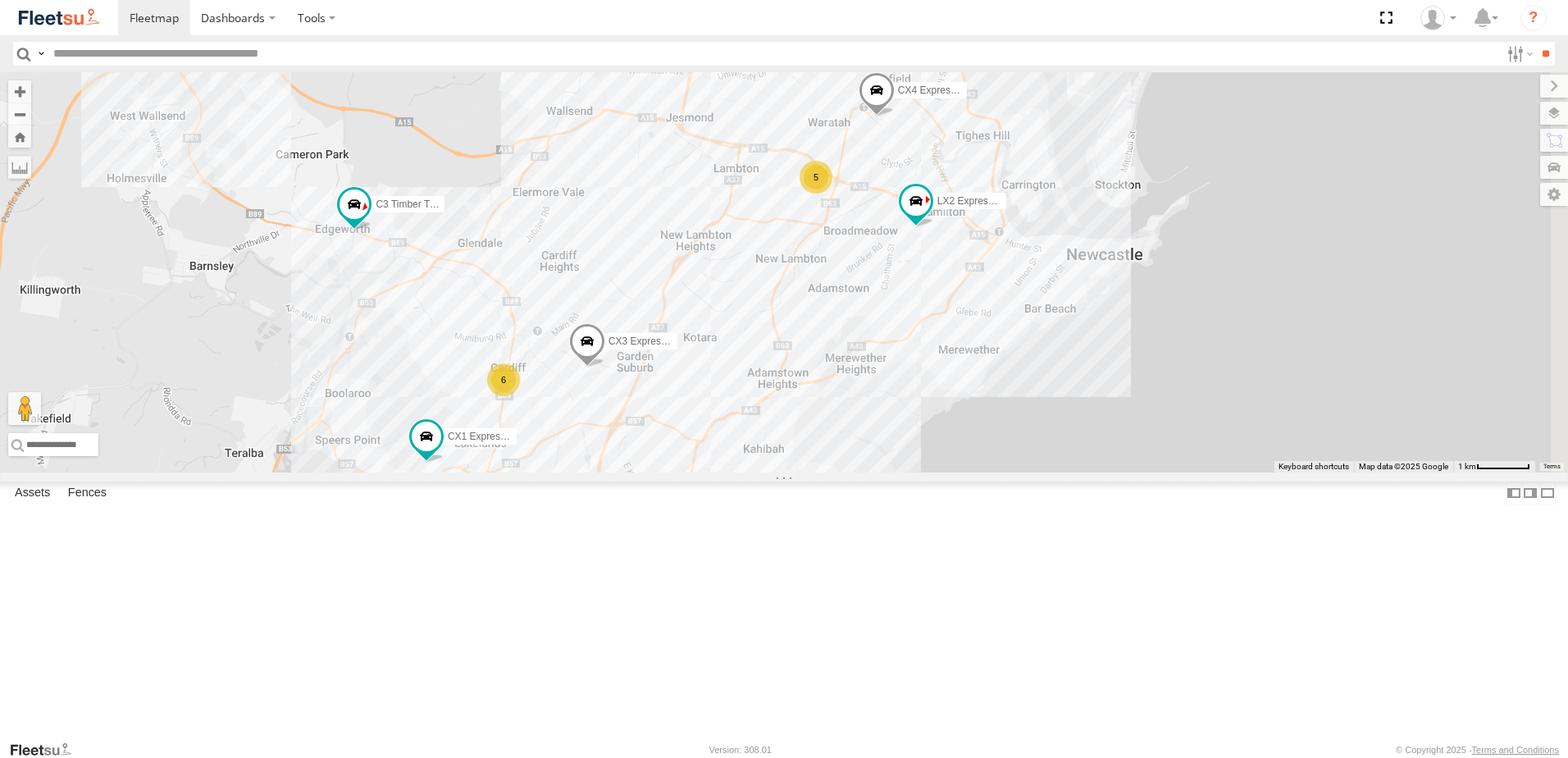
drag, startPoint x: 724, startPoint y: 458, endPoint x: 879, endPoint y: 361, distance: 182.8
click at [879, 361] on div "BX1 Express Ute LX2 Express Ute C3 Timber Truck CX3 Express Ute CX2 Express Ute…" at bounding box center [784, 272] width 1568 height 400
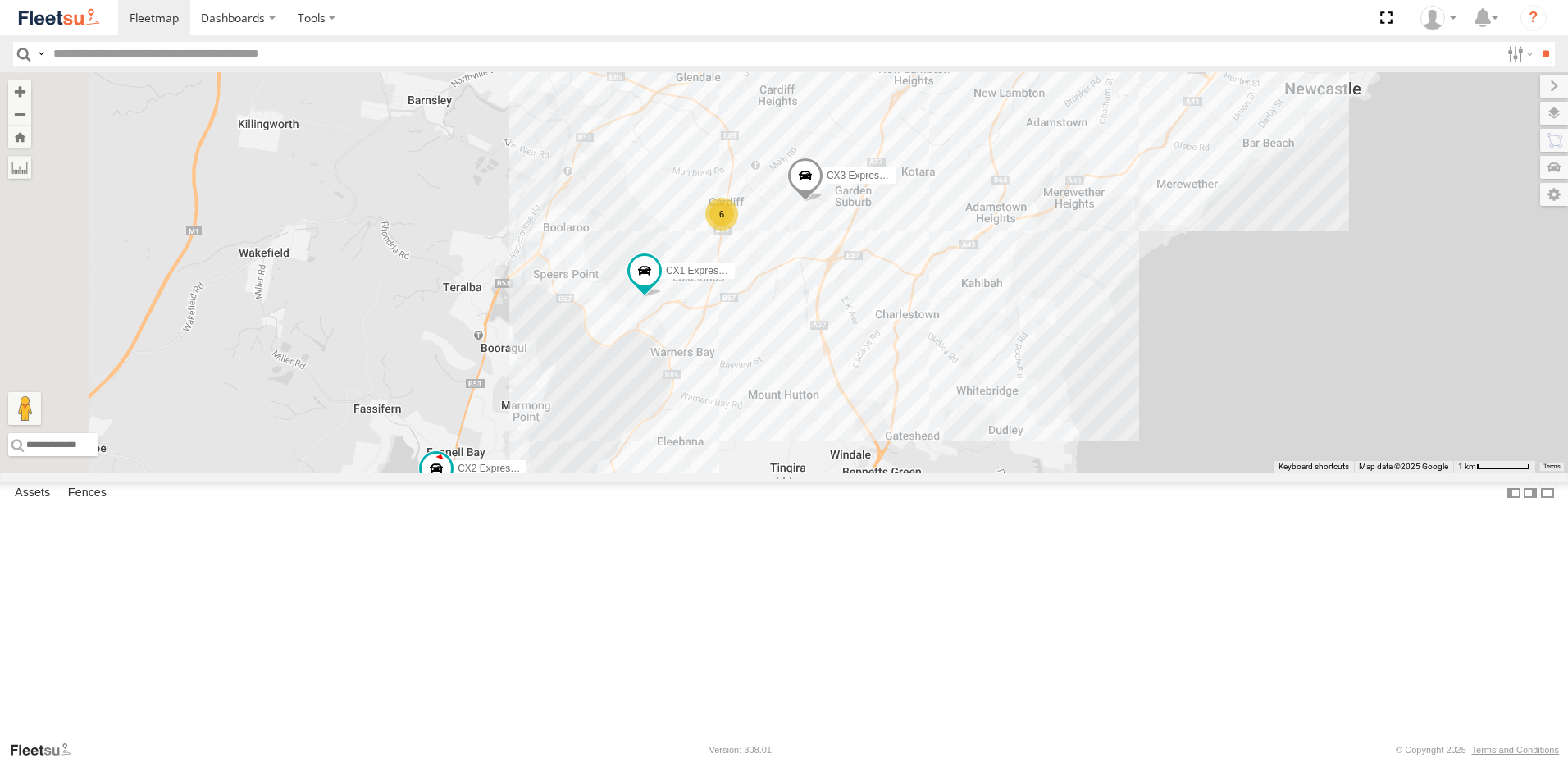
drag, startPoint x: 883, startPoint y: 367, endPoint x: 995, endPoint y: 282, distance: 140.6
click at [995, 282] on div "BX1 Express Ute LX2 Express Ute C3 Timber Truck CX3 Express Ute CX2 Express Ute…" at bounding box center [784, 272] width 1568 height 400
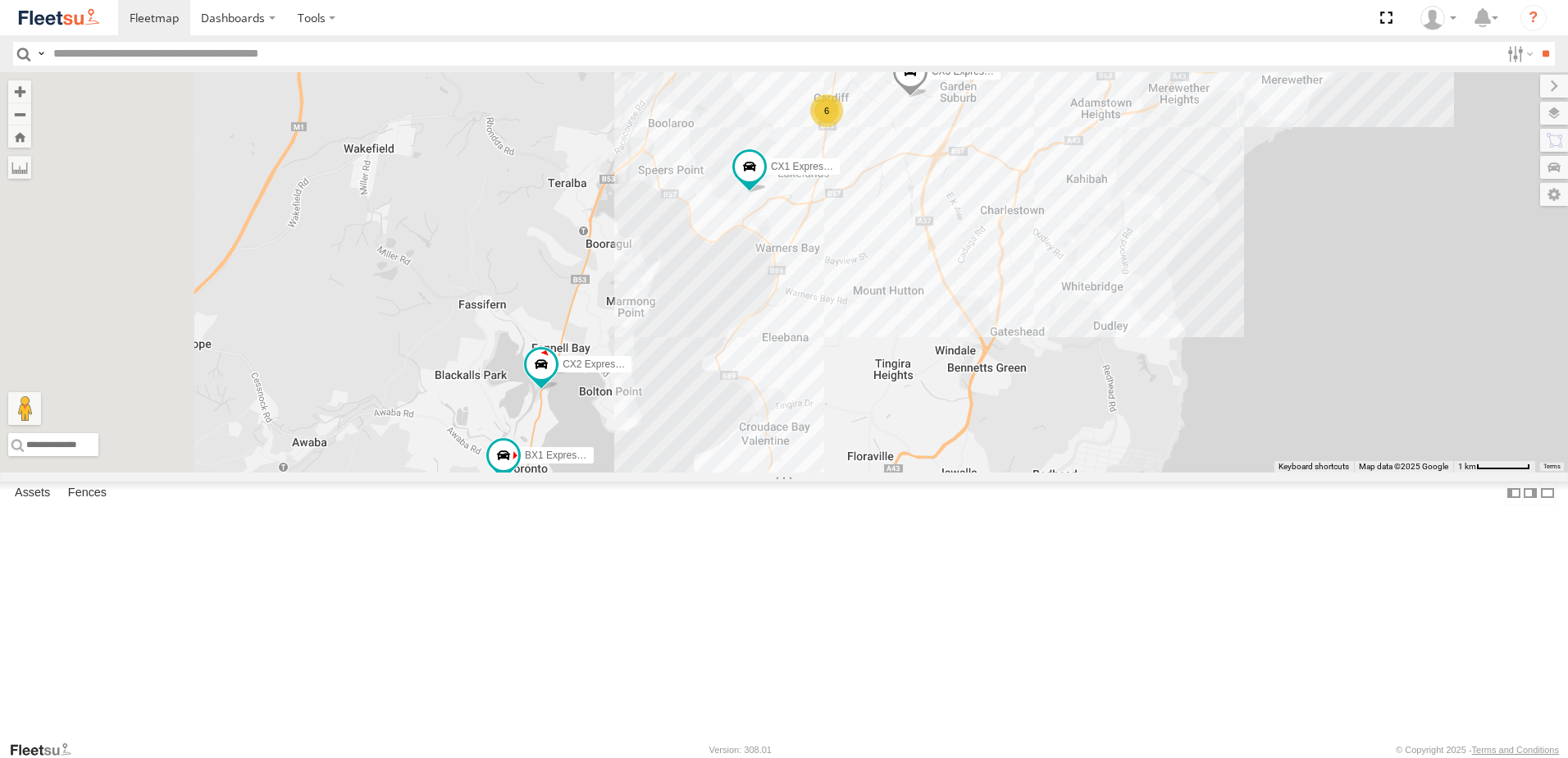
drag, startPoint x: 950, startPoint y: 367, endPoint x: 1001, endPoint y: 317, distance: 71.4
click at [1001, 317] on div "BX1 Express Ute LX2 Express Ute C3 Timber Truck CX3 Express Ute CX2 Express Ute…" at bounding box center [784, 272] width 1568 height 400
